Goal: Information Seeking & Learning: Learn about a topic

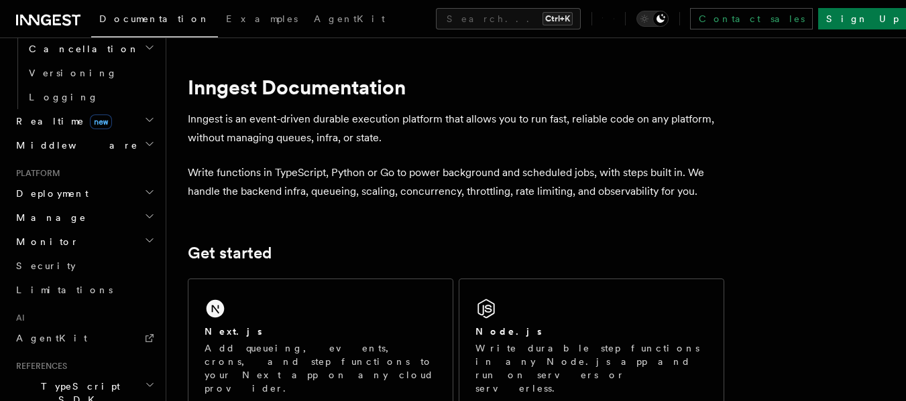
scroll to position [590, 0]
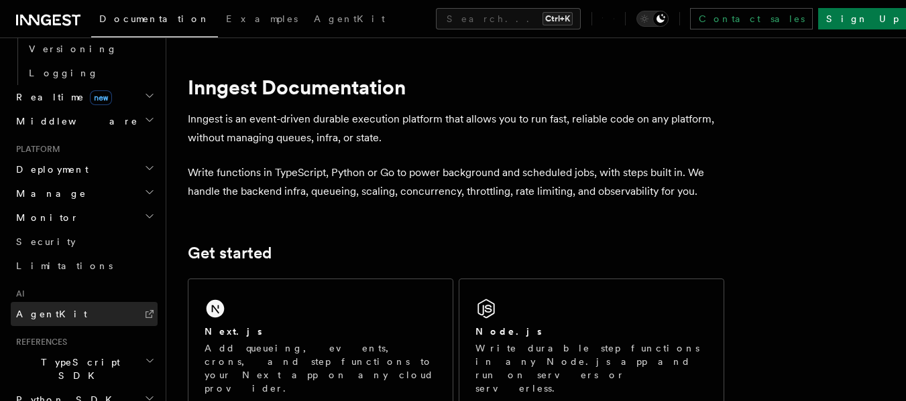
click at [56, 302] on link "AgentKit" at bounding box center [84, 314] width 147 height 24
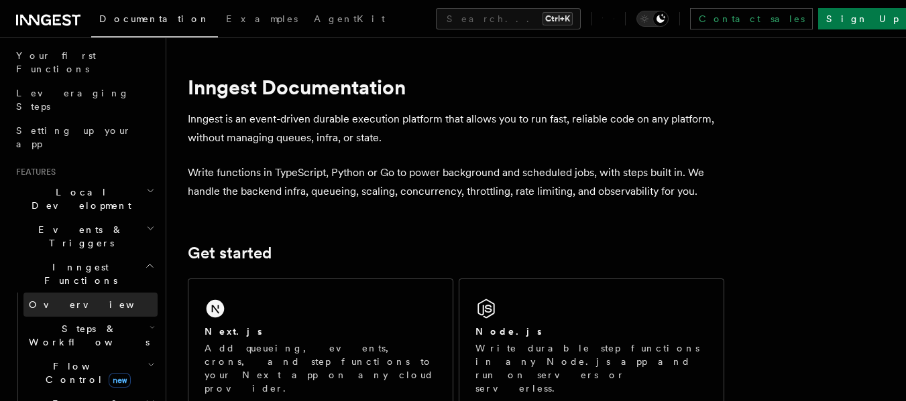
scroll to position [178, 0]
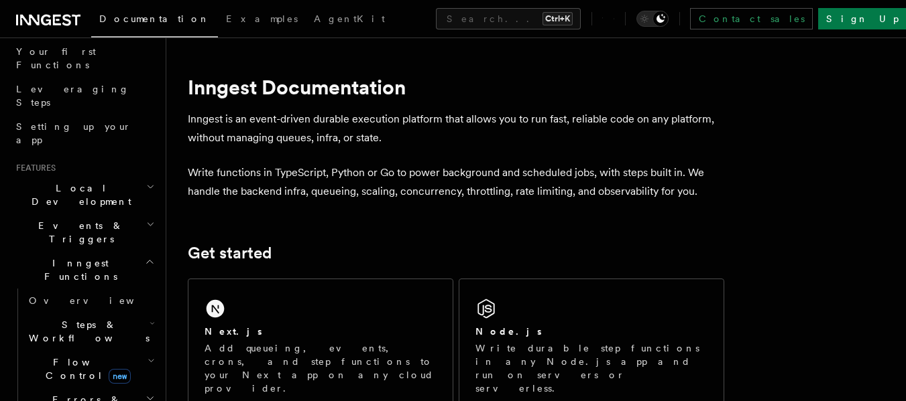
click at [149, 318] on icon "button" at bounding box center [151, 323] width 5 height 11
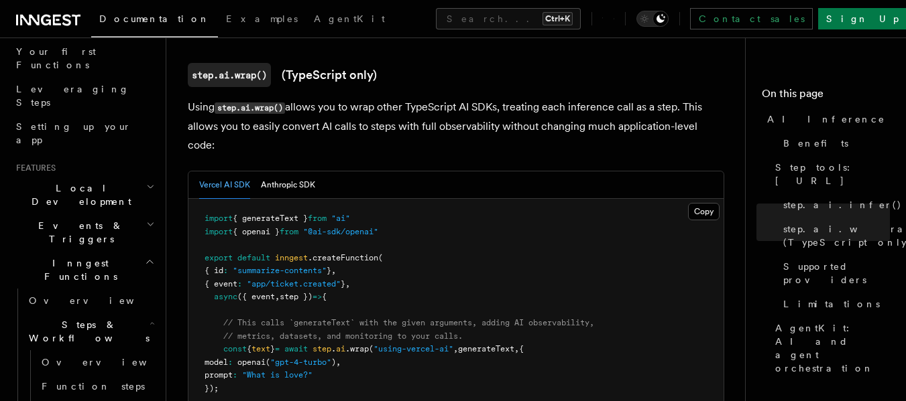
scroll to position [1300, 0]
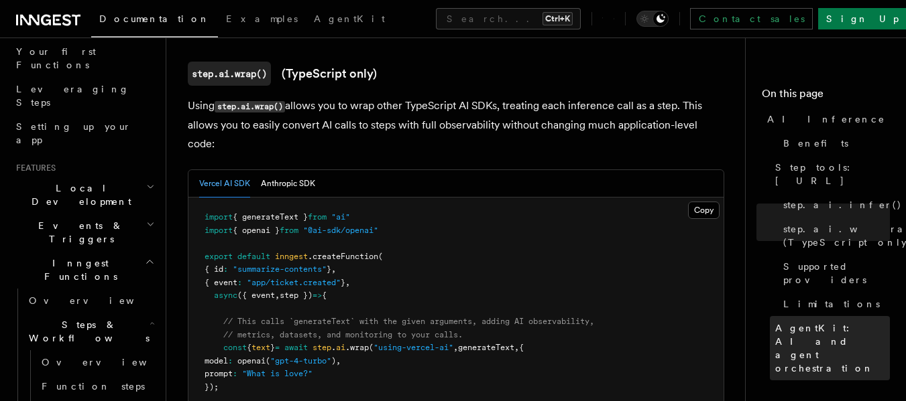
click at [830, 322] on span "AgentKit: AI and agent orchestration" at bounding box center [832, 349] width 115 height 54
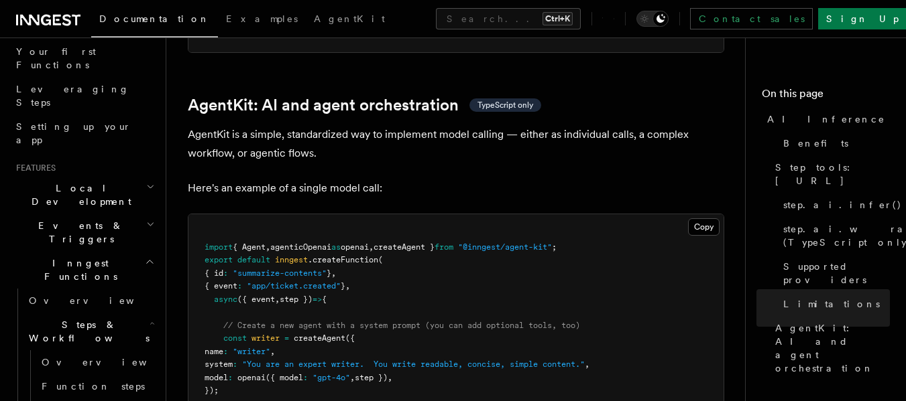
scroll to position [3908, 0]
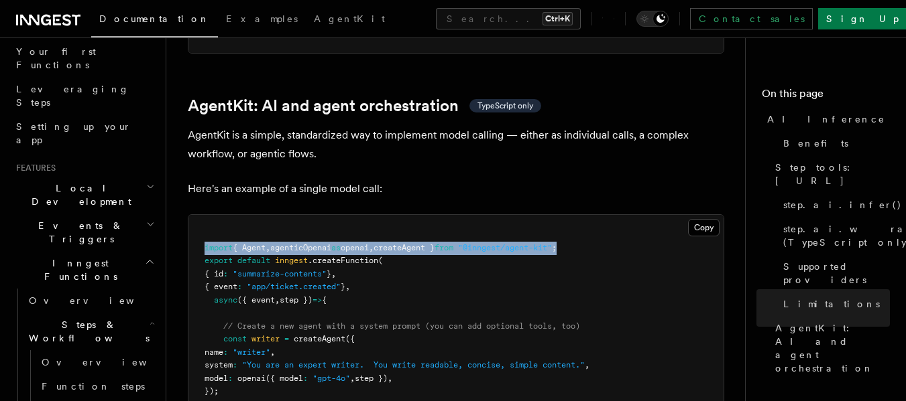
drag, startPoint x: 599, startPoint y: 180, endPoint x: 198, endPoint y: 181, distance: 400.1
click at [198, 215] on pre "import { Agent , agenticOpenai as openai , createAgent } from "@inngest/agent-k…" at bounding box center [455, 359] width 535 height 288
copy span "import { Agent , agenticOpenai as openai , createAgent } from "@inngest/agent-k…"
drag, startPoint x: 215, startPoint y: 277, endPoint x: 252, endPoint y: 324, distance: 60.2
click at [252, 324] on pre "import { Agent , agenticOpenai as openai , createAgent } from "@inngest/agent-k…" at bounding box center [455, 359] width 535 height 288
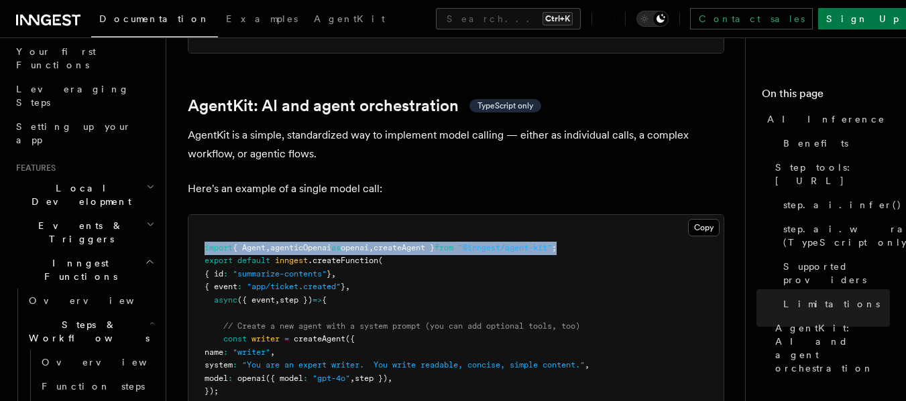
copy code "const writer = createAgent ({ name : "writer" , system : "You are an expert wri…"
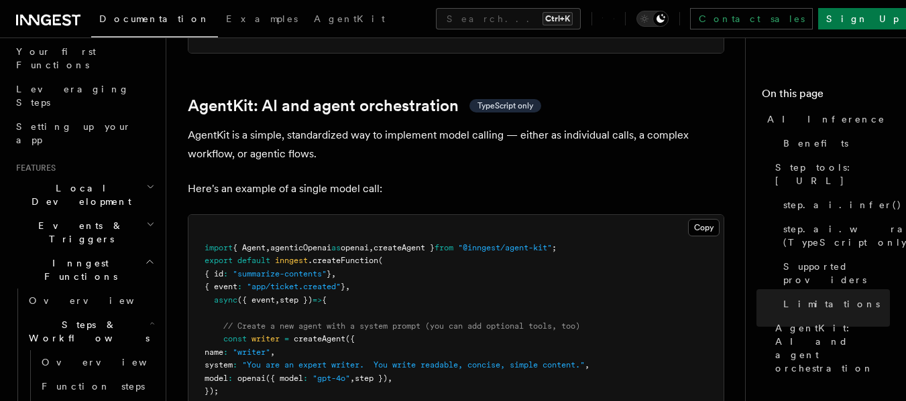
click at [548, 180] on p "Here's an example of a single model call:" at bounding box center [456, 189] width 536 height 19
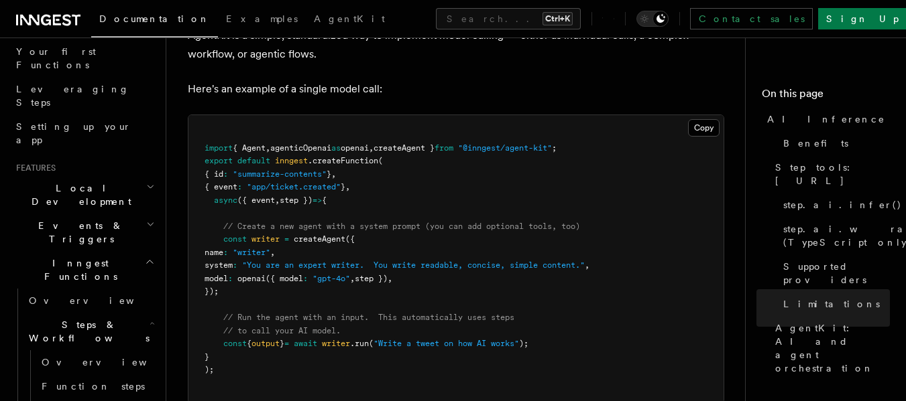
scroll to position [4012, 0]
